Goal: Transaction & Acquisition: Book appointment/travel/reservation

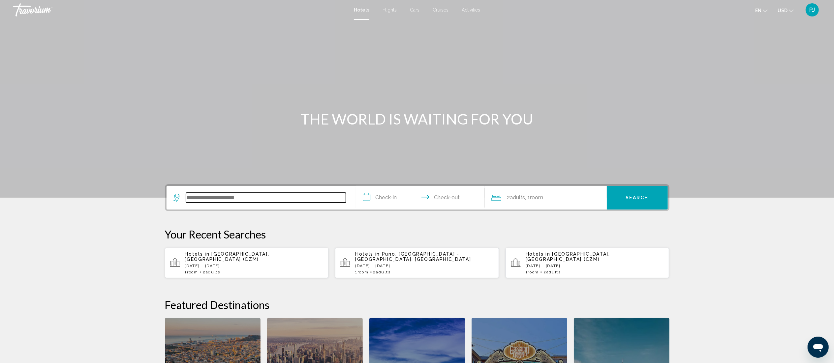
click at [219, 200] on input "Search widget" at bounding box center [266, 198] width 160 height 10
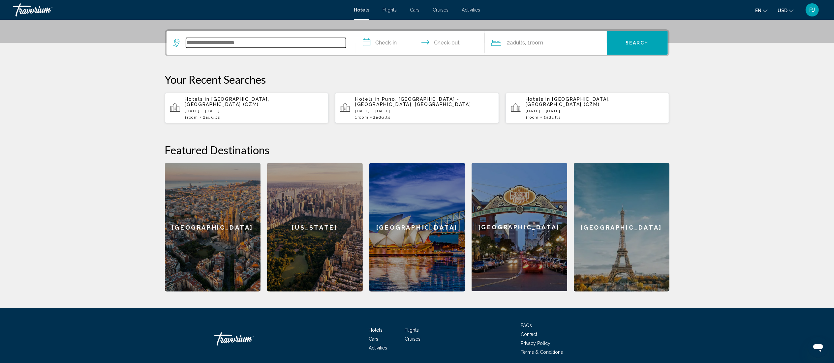
scroll to position [163, 0]
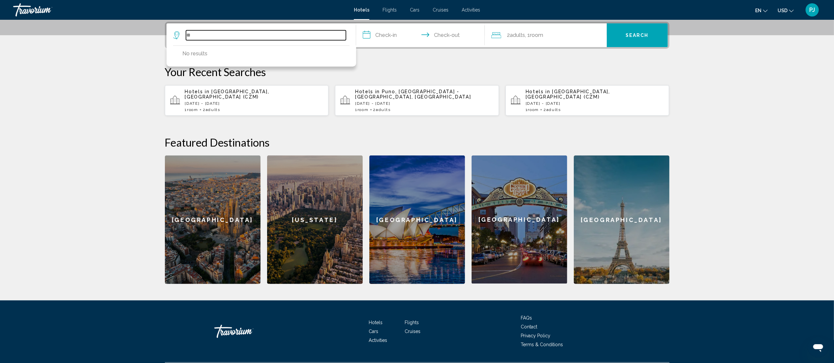
type input "*"
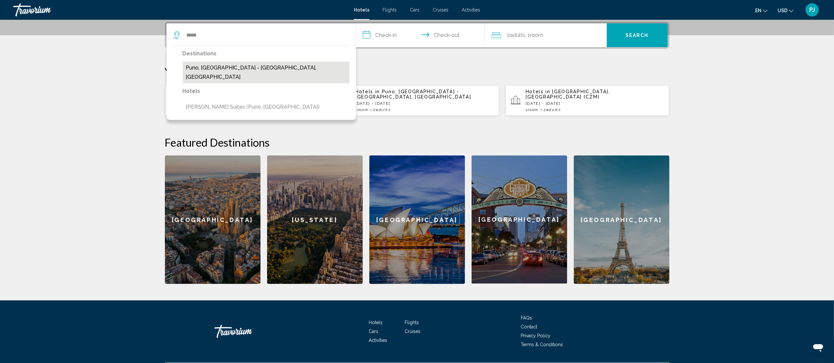
click at [218, 62] on button "Puno, [GEOGRAPHIC_DATA] - [GEOGRAPHIC_DATA], [GEOGRAPHIC_DATA]" at bounding box center [266, 73] width 167 height 22
type input "**********"
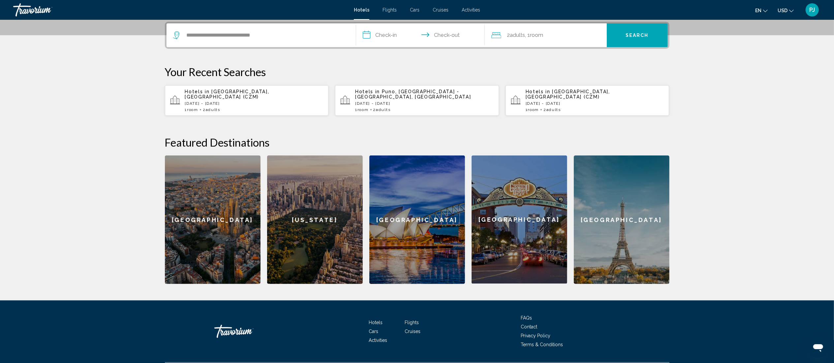
click at [379, 29] on input "**********" at bounding box center [421, 36] width 131 height 26
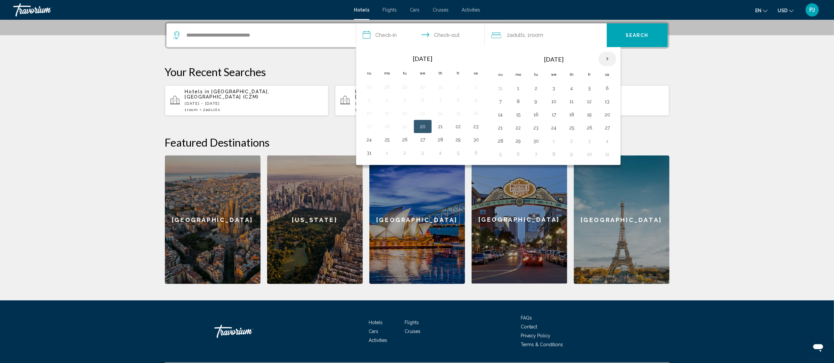
click at [610, 55] on th "Next month" at bounding box center [608, 59] width 18 height 15
click at [522, 145] on button "24" at bounding box center [518, 141] width 11 height 9
click at [559, 140] on button "26" at bounding box center [554, 141] width 11 height 9
type input "**********"
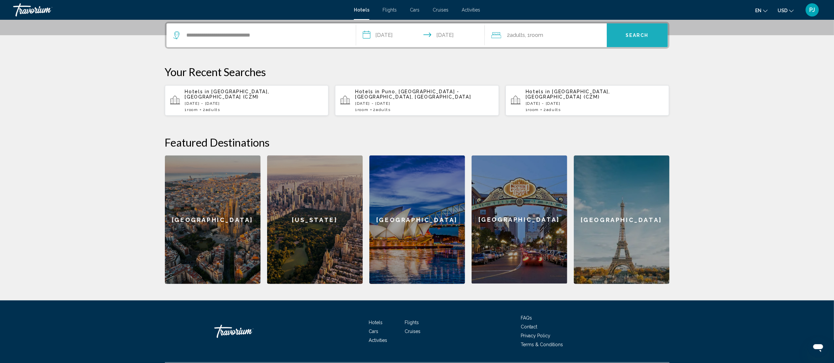
click at [631, 30] on button "Search" at bounding box center [637, 35] width 61 height 24
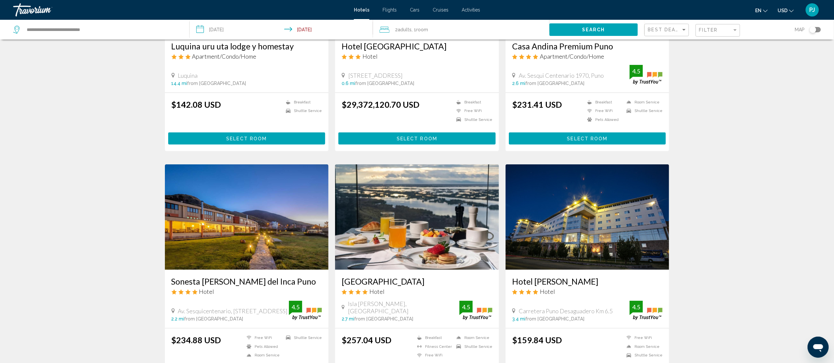
scroll to position [396, 0]
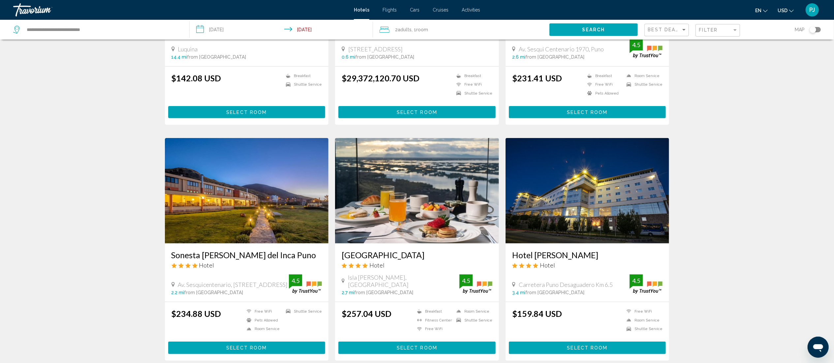
click at [426, 187] on img "Main content" at bounding box center [417, 191] width 164 height 106
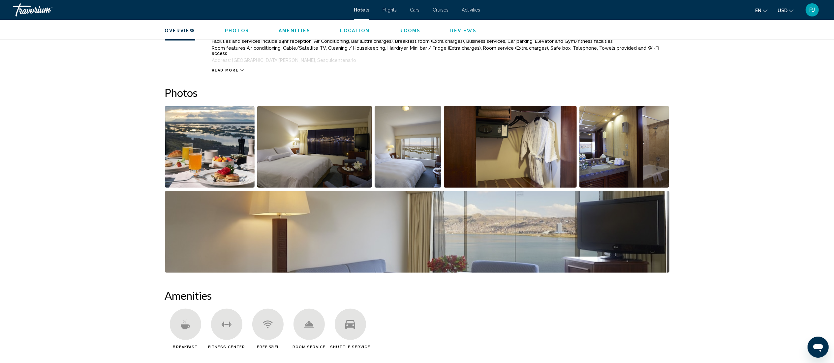
scroll to position [273, 0]
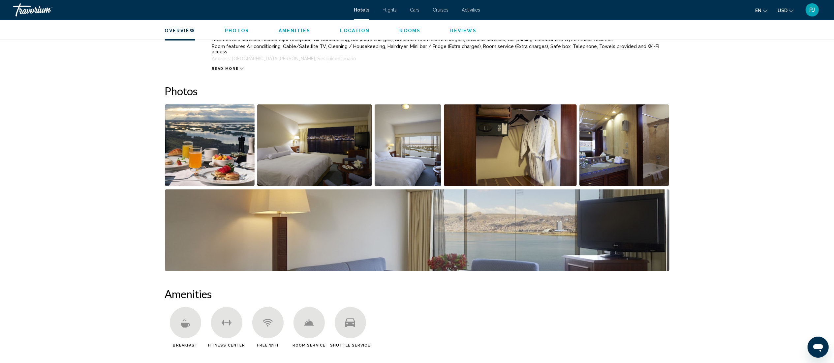
click at [197, 150] on img "Open full-screen image slider" at bounding box center [210, 146] width 90 height 82
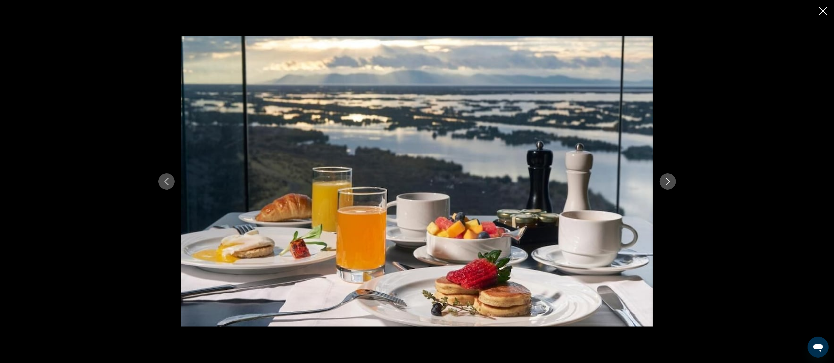
click at [671, 179] on icon "Next image" at bounding box center [668, 182] width 8 height 8
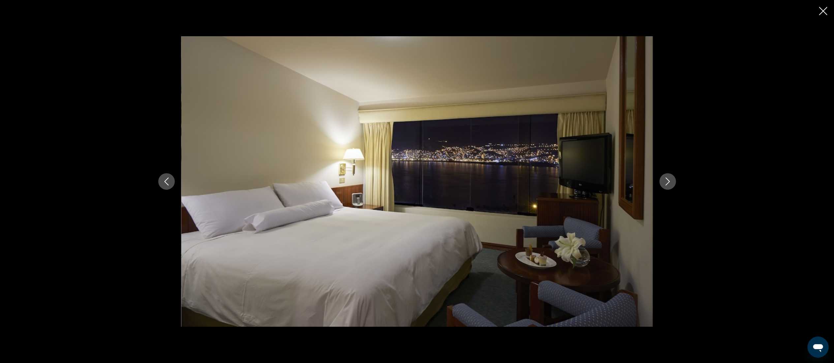
click at [671, 179] on icon "Next image" at bounding box center [668, 182] width 8 height 8
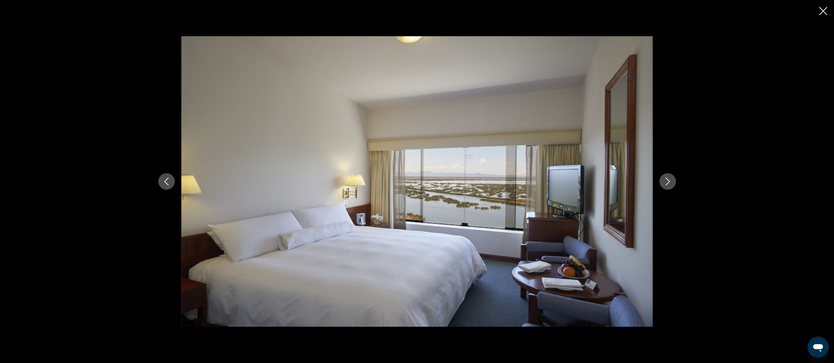
click at [671, 179] on icon "Next image" at bounding box center [668, 182] width 8 height 8
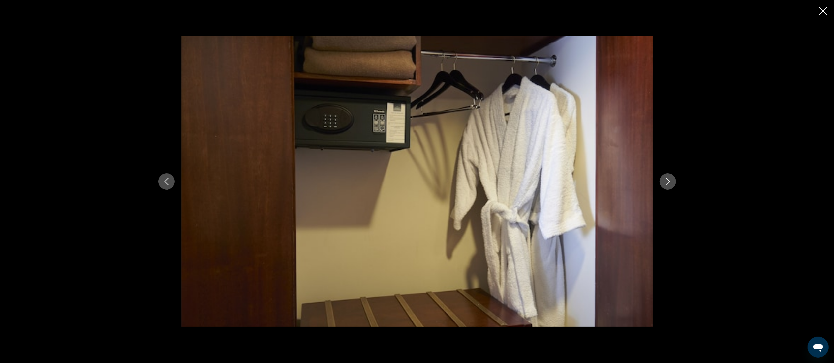
click at [671, 179] on icon "Next image" at bounding box center [668, 182] width 8 height 8
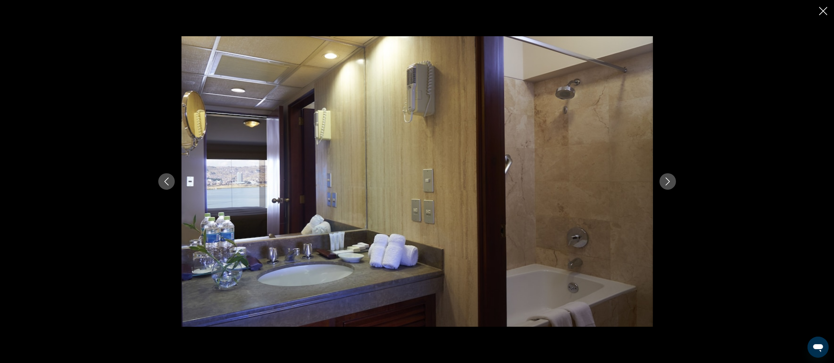
click at [671, 179] on icon "Next image" at bounding box center [668, 182] width 8 height 8
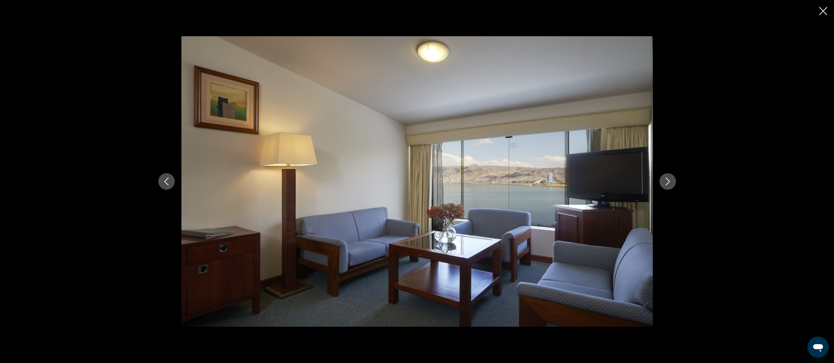
click at [671, 179] on icon "Next image" at bounding box center [668, 182] width 8 height 8
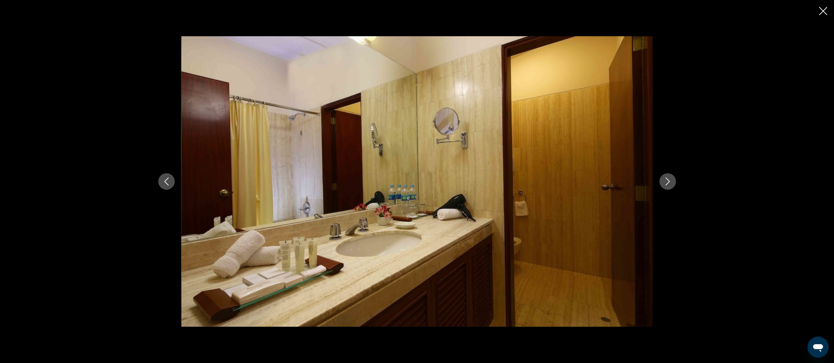
click at [671, 179] on icon "Next image" at bounding box center [668, 182] width 8 height 8
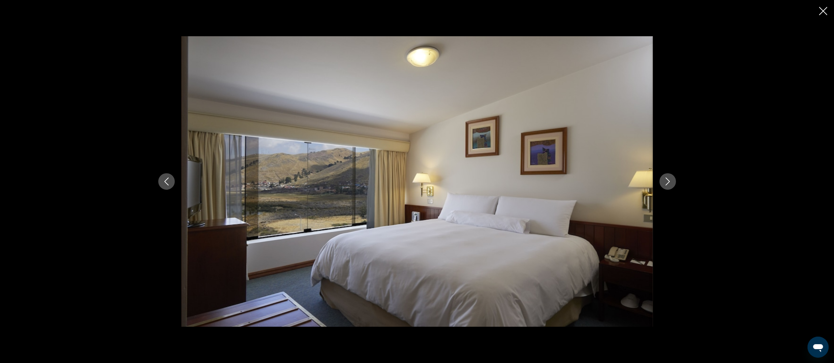
click at [671, 179] on icon "Next image" at bounding box center [668, 182] width 8 height 8
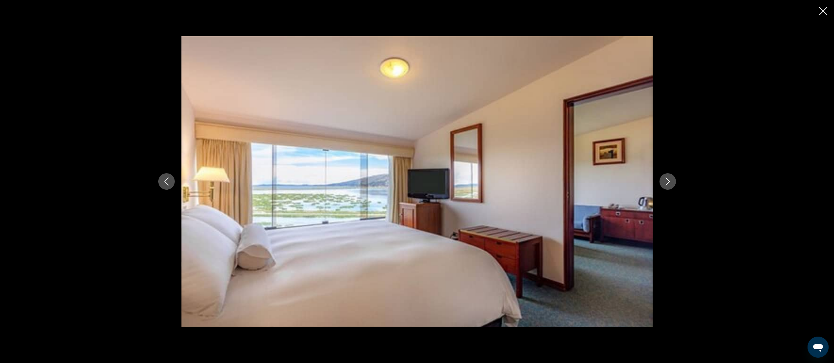
click at [671, 179] on icon "Next image" at bounding box center [668, 182] width 8 height 8
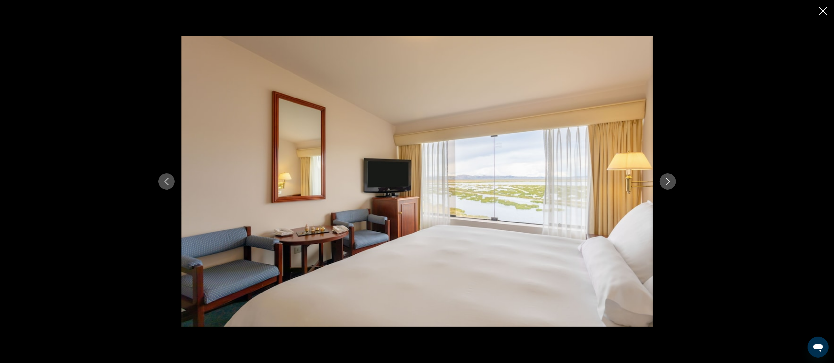
click at [671, 179] on icon "Next image" at bounding box center [668, 182] width 8 height 8
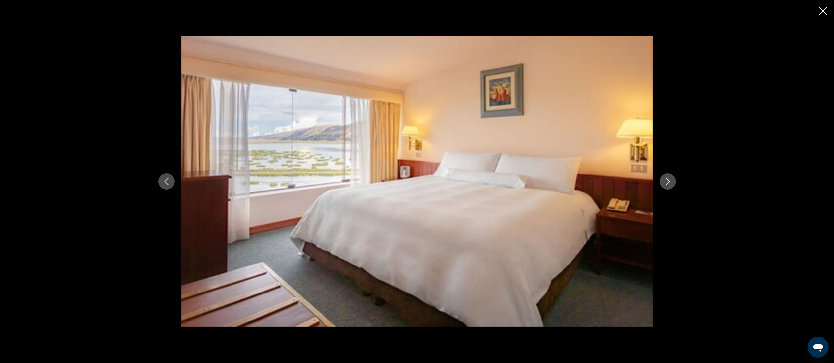
click at [671, 179] on icon "Next image" at bounding box center [668, 182] width 8 height 8
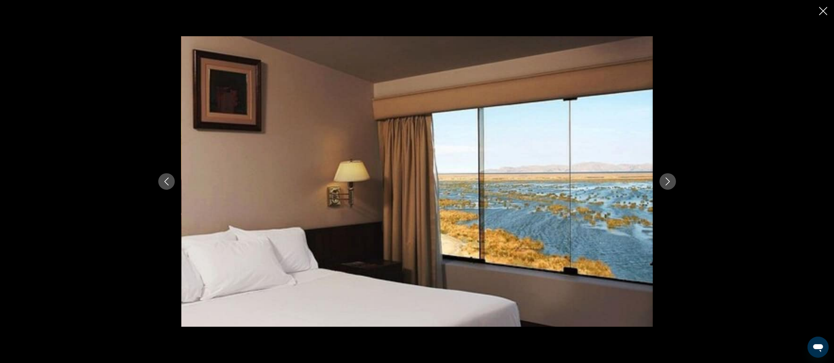
click at [671, 179] on icon "Next image" at bounding box center [668, 182] width 8 height 8
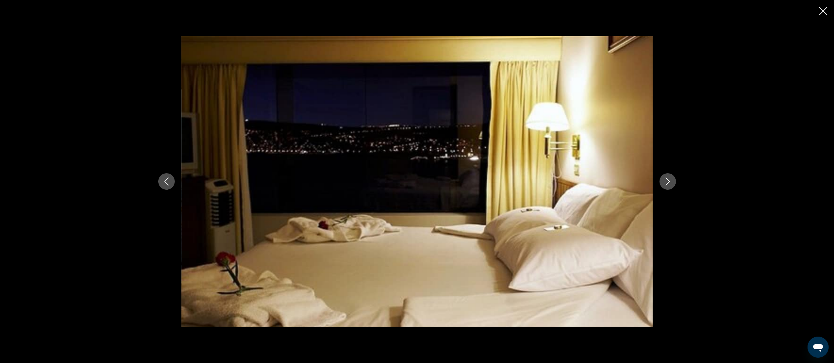
click at [671, 184] on icon "Next image" at bounding box center [668, 182] width 8 height 8
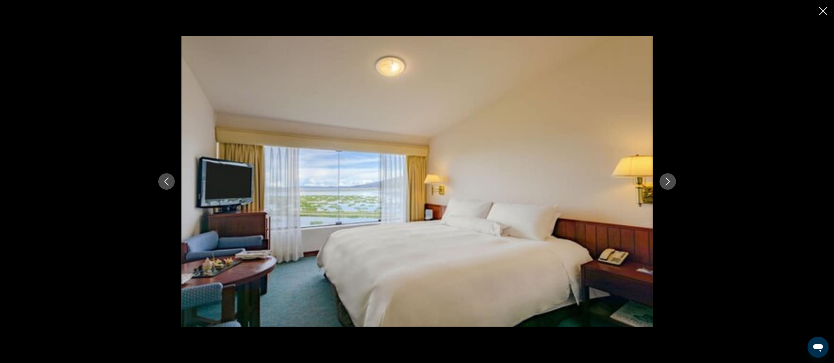
click at [671, 184] on icon "Next image" at bounding box center [668, 182] width 8 height 8
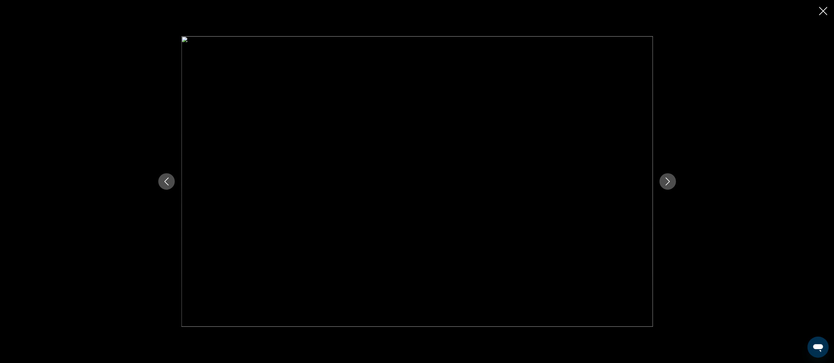
click at [671, 184] on icon "Next image" at bounding box center [668, 182] width 8 height 8
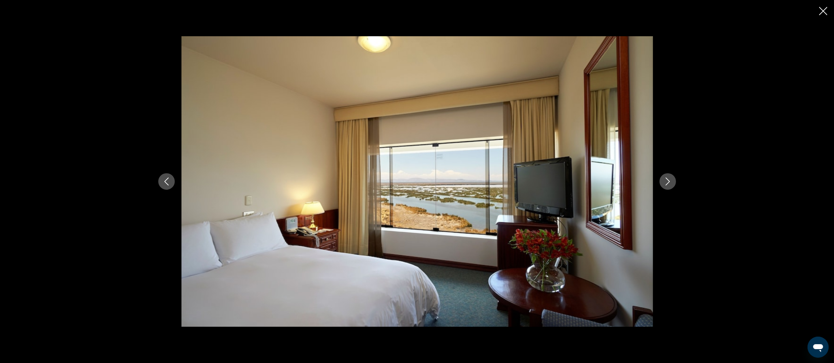
click at [671, 184] on icon "Next image" at bounding box center [668, 182] width 8 height 8
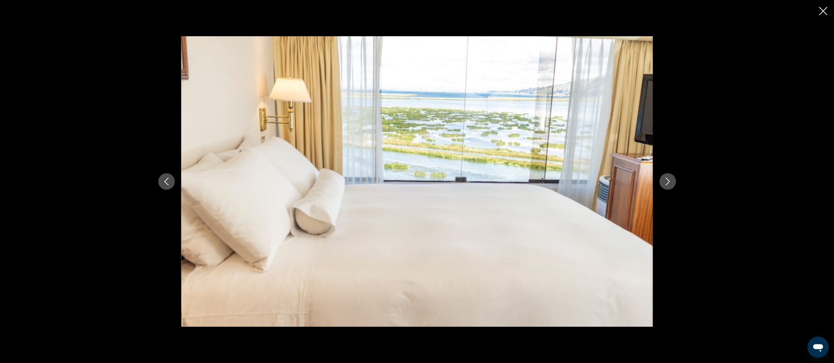
click at [671, 184] on icon "Next image" at bounding box center [668, 182] width 8 height 8
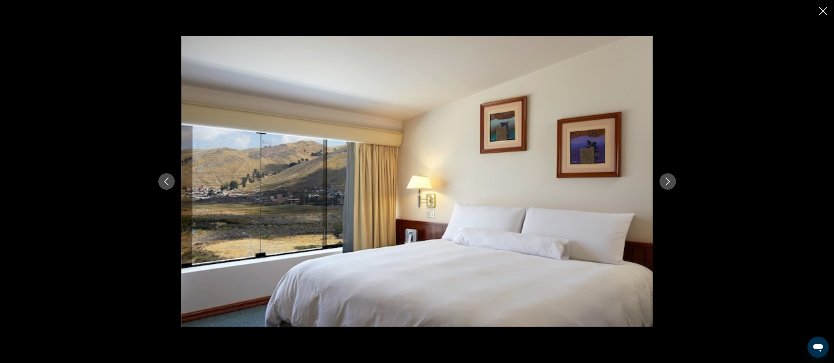
click at [671, 184] on icon "Next image" at bounding box center [668, 182] width 8 height 8
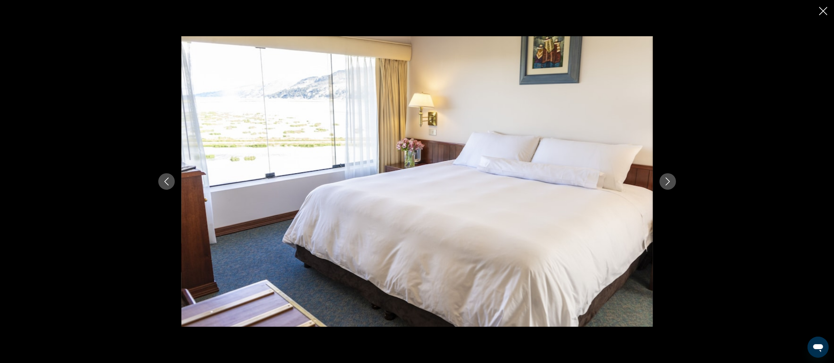
click at [671, 184] on icon "Next image" at bounding box center [668, 182] width 8 height 8
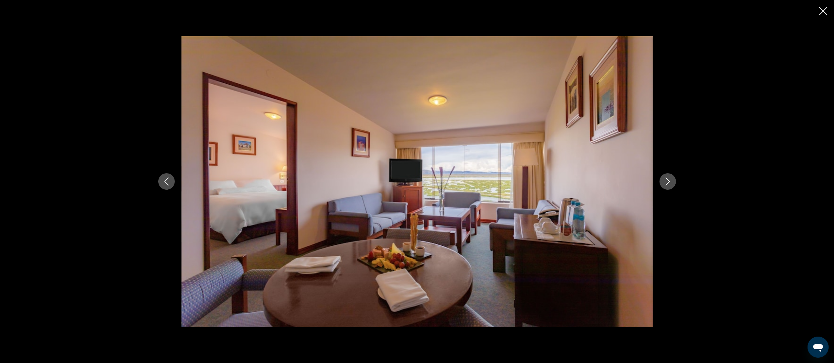
click at [671, 184] on icon "Next image" at bounding box center [668, 182] width 8 height 8
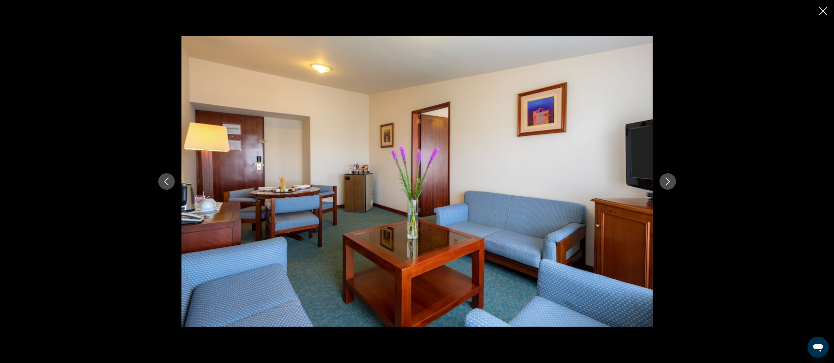
click at [671, 184] on icon "Next image" at bounding box center [668, 182] width 8 height 8
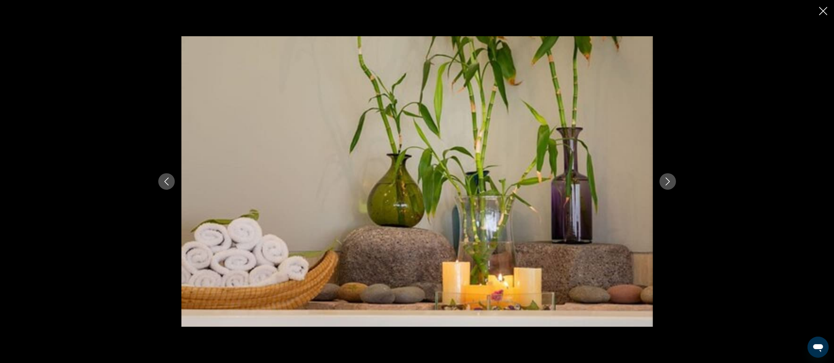
click at [671, 184] on icon "Next image" at bounding box center [668, 182] width 8 height 8
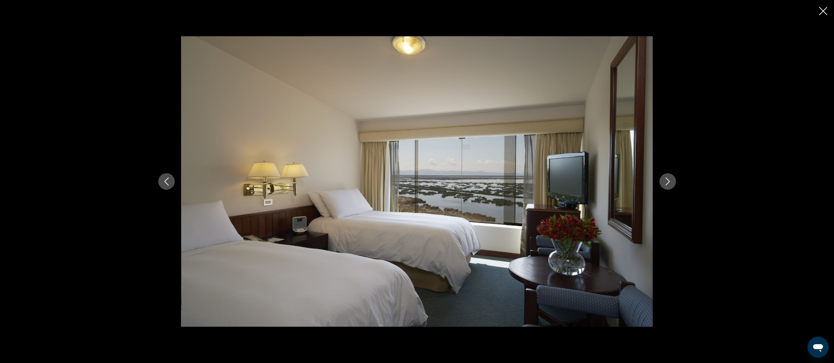
click at [671, 184] on icon "Next image" at bounding box center [668, 182] width 8 height 8
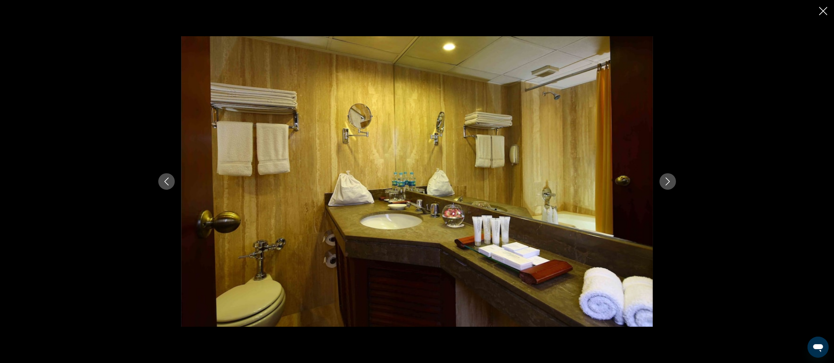
click at [671, 184] on icon "Next image" at bounding box center [668, 182] width 8 height 8
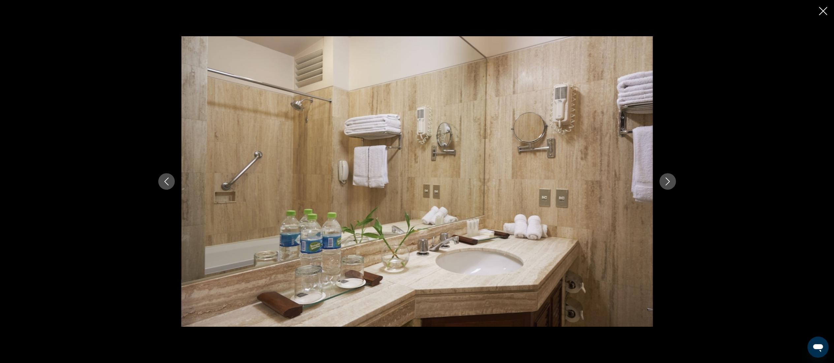
click at [671, 184] on icon "Next image" at bounding box center [668, 182] width 8 height 8
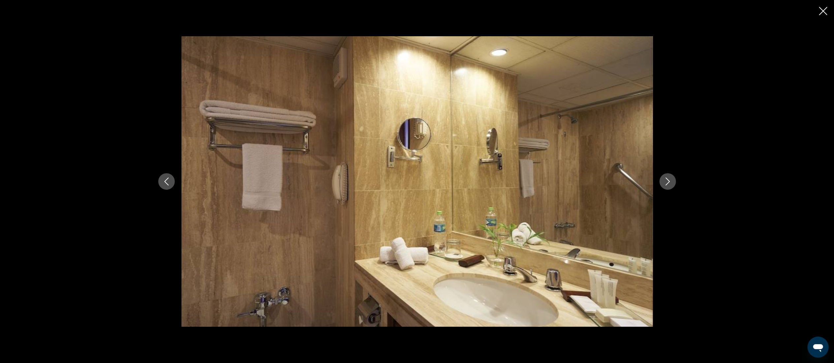
click at [671, 184] on icon "Next image" at bounding box center [668, 182] width 8 height 8
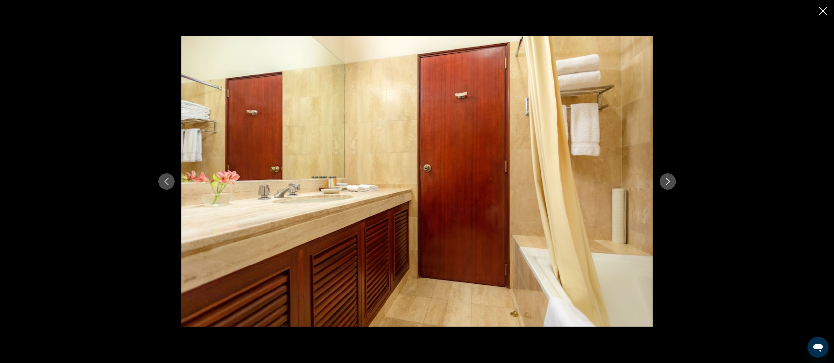
click at [671, 184] on icon "Next image" at bounding box center [668, 182] width 8 height 8
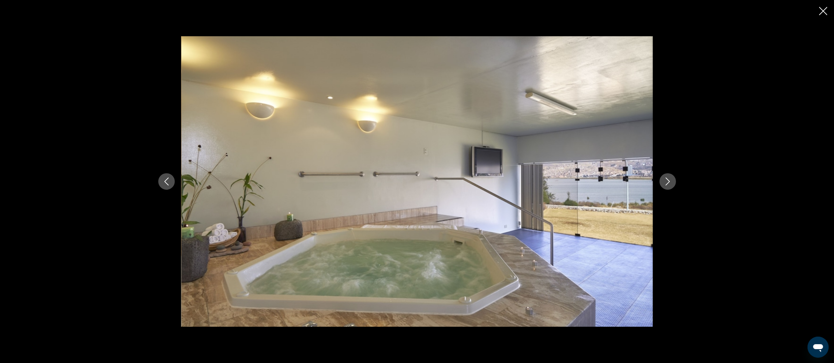
click at [671, 184] on icon "Next image" at bounding box center [668, 182] width 8 height 8
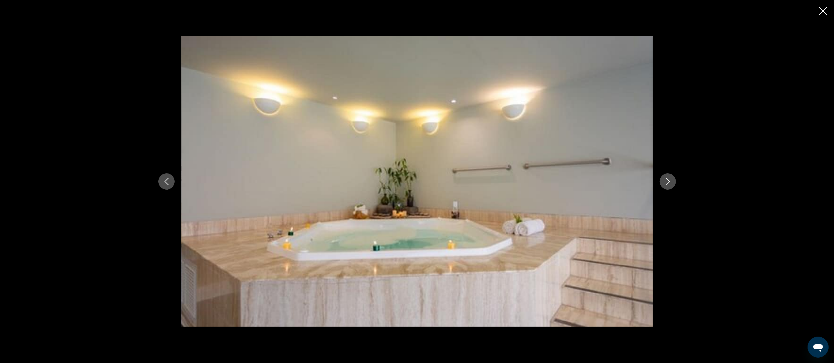
click at [671, 184] on icon "Next image" at bounding box center [668, 182] width 8 height 8
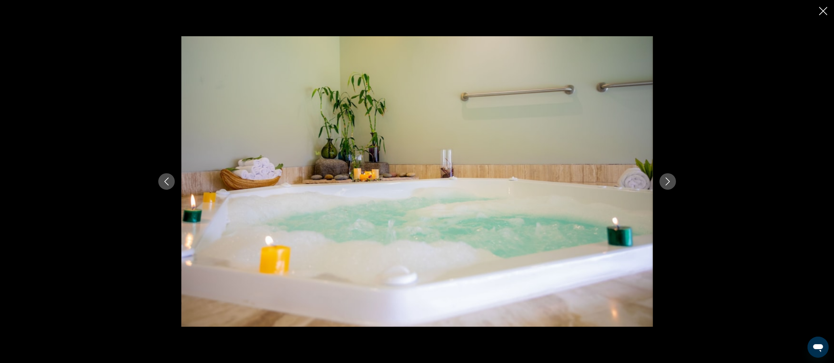
click at [823, 12] on icon "Close slideshow" at bounding box center [823, 11] width 8 height 8
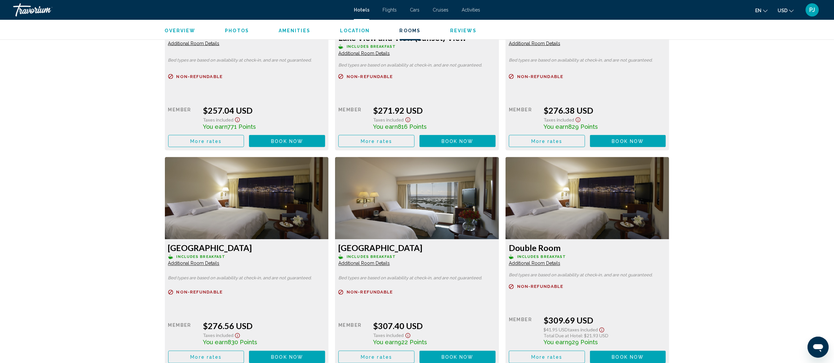
scroll to position [1012, 0]
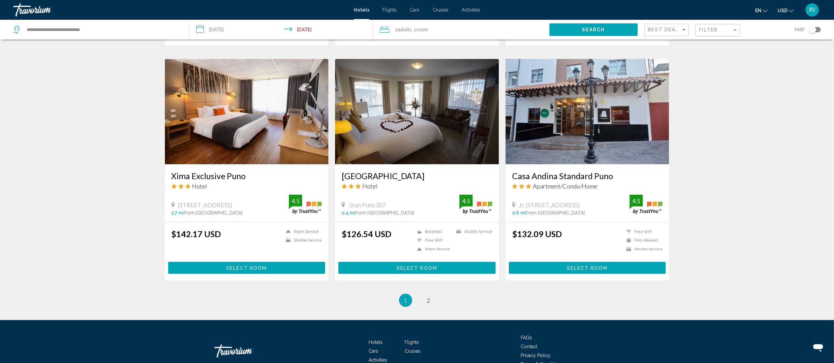
scroll to position [712, 0]
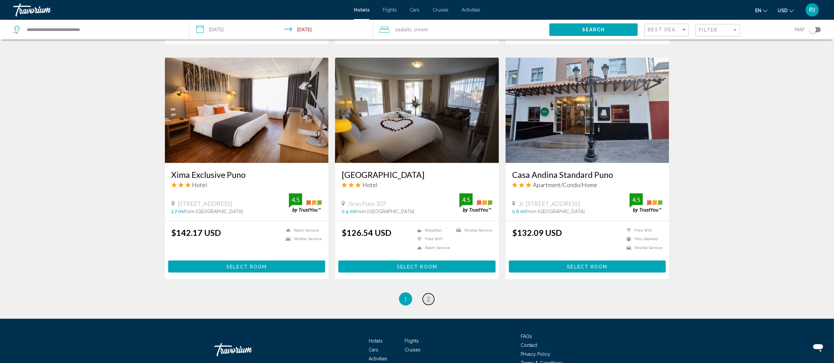
click at [429, 296] on span "2" at bounding box center [428, 299] width 3 height 7
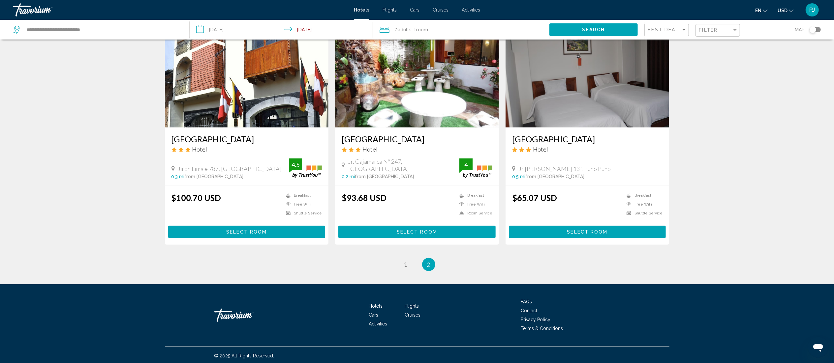
scroll to position [277, 0]
